Goal: Information Seeking & Learning: Learn about a topic

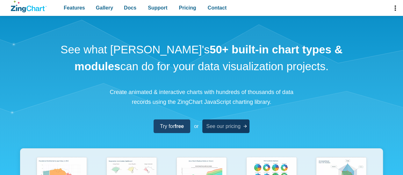
click at [227, 130] on span "See our pricing" at bounding box center [223, 126] width 34 height 9
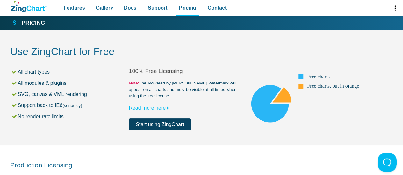
click at [158, 124] on link "Start using ZingChart" at bounding box center [160, 125] width 62 height 12
drag, startPoint x: 138, startPoint y: 108, endPoint x: 135, endPoint y: 107, distance: 3.3
click at [135, 107] on link "Read more here" at bounding box center [150, 107] width 43 height 5
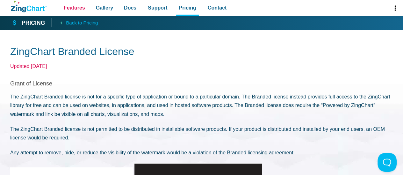
click at [75, 8] on span "Features" at bounding box center [74, 8] width 21 height 9
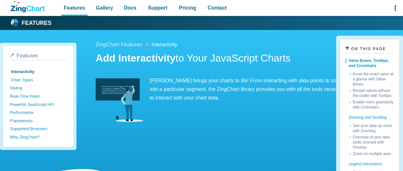
click at [28, 81] on link "Chart Types" at bounding box center [39, 80] width 57 height 8
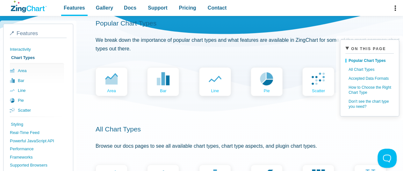
click at [20, 126] on link "Styling" at bounding box center [39, 124] width 57 height 8
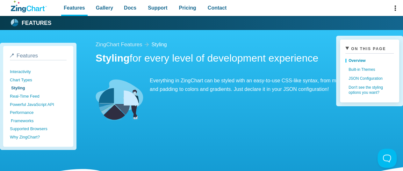
click at [28, 121] on link "Frameworks" at bounding box center [39, 120] width 57 height 8
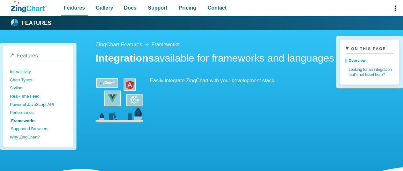
click at [30, 127] on link "Supported Browsers" at bounding box center [39, 128] width 57 height 8
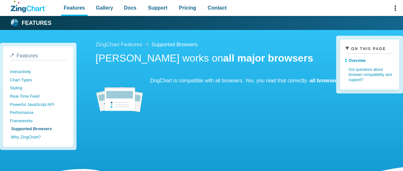
click at [31, 136] on link "Why ZingChart?" at bounding box center [39, 137] width 57 height 8
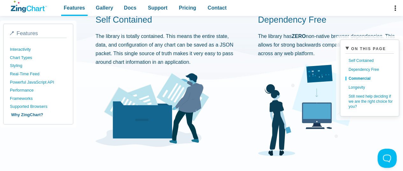
scroll to position [159, 0]
